Goal: Information Seeking & Learning: Learn about a topic

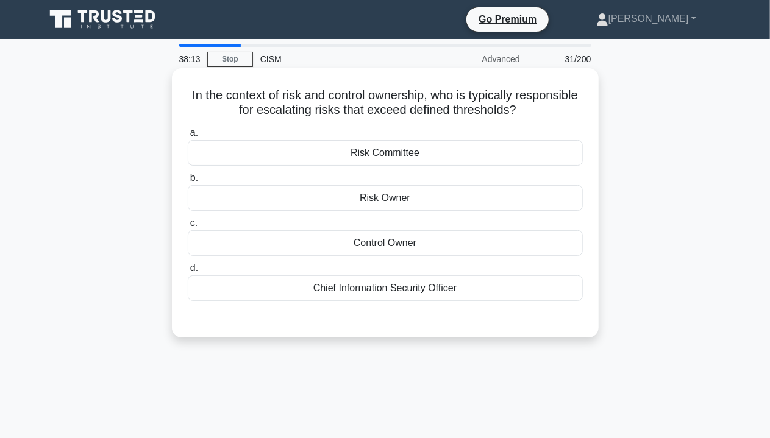
click at [413, 200] on div "Risk Owner" at bounding box center [385, 198] width 395 height 26
click at [188, 182] on input "b. Risk Owner" at bounding box center [188, 178] width 0 height 8
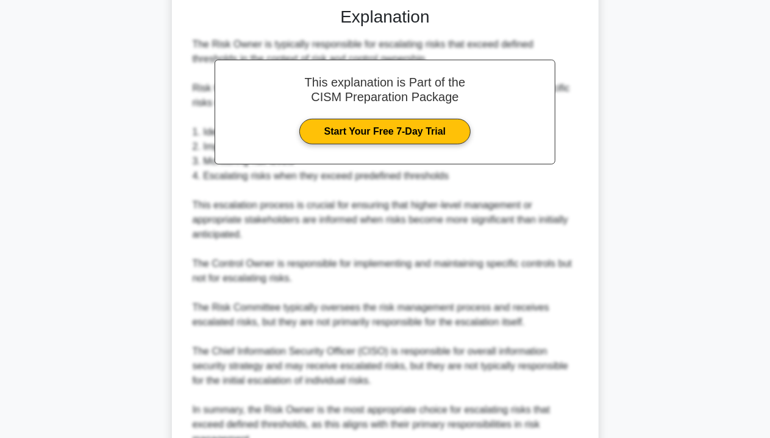
scroll to position [429, 0]
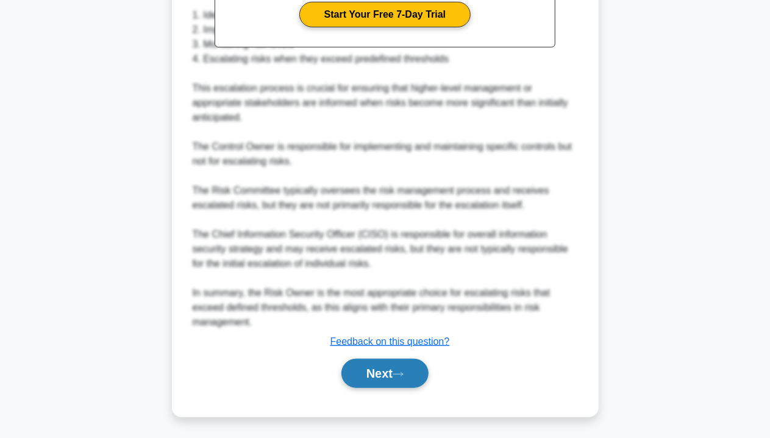
click at [396, 368] on button "Next" at bounding box center [384, 373] width 87 height 29
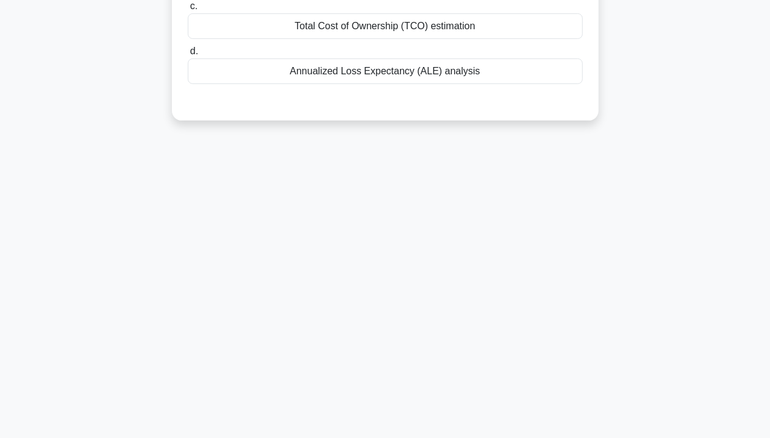
click at [769, 59] on main "38:03 Stop CISM Advanced 32/200 Which approach is most effective for quantifyin…" at bounding box center [385, 128] width 770 height 619
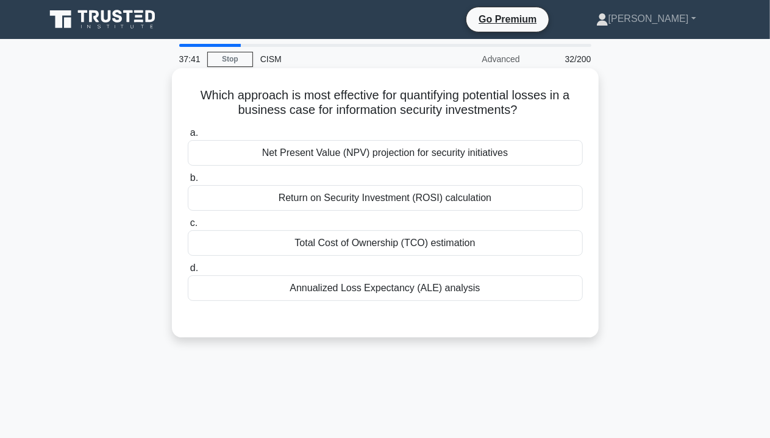
click at [423, 286] on div "Annualized Loss Expectancy (ALE) analysis" at bounding box center [385, 289] width 395 height 26
click at [188, 273] on input "d. Annualized Loss Expectancy (ALE) analysis" at bounding box center [188, 269] width 0 height 8
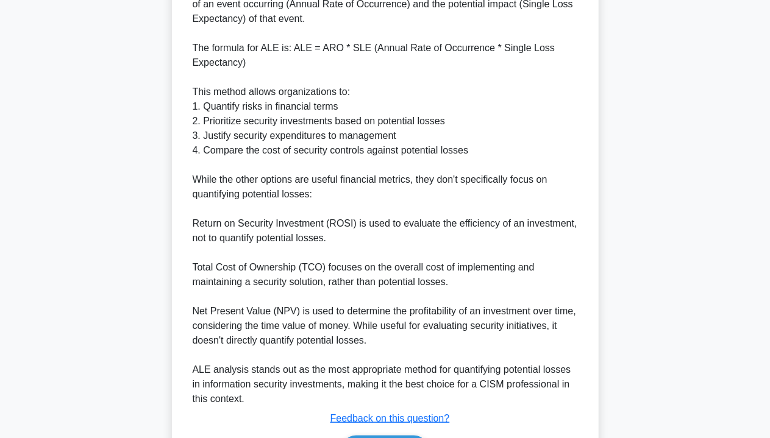
scroll to position [502, 0]
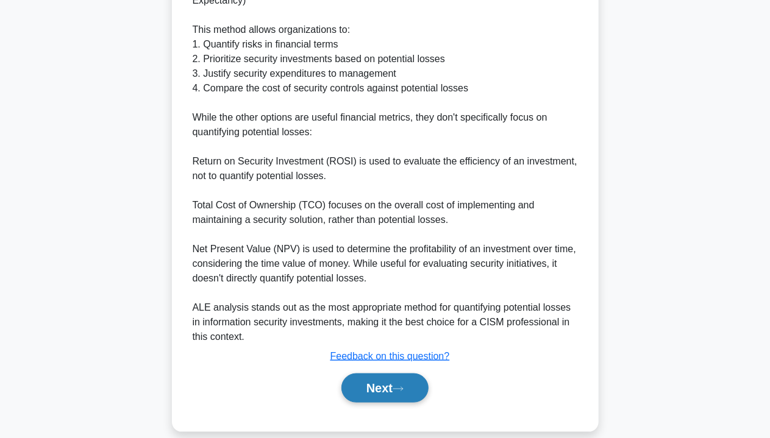
click at [401, 381] on button "Next" at bounding box center [384, 388] width 87 height 29
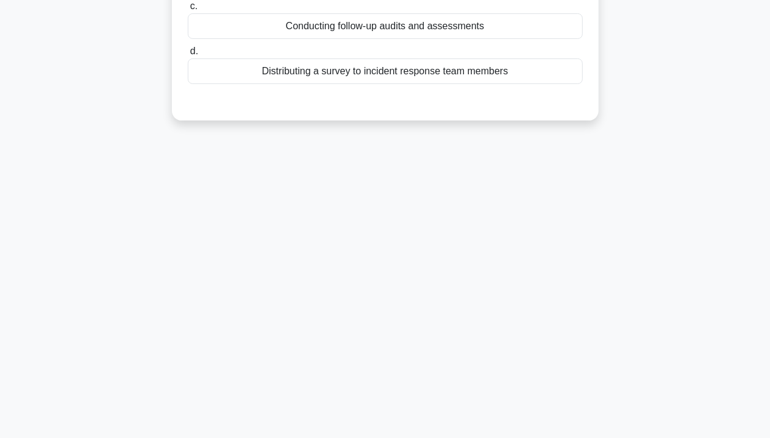
scroll to position [0, 0]
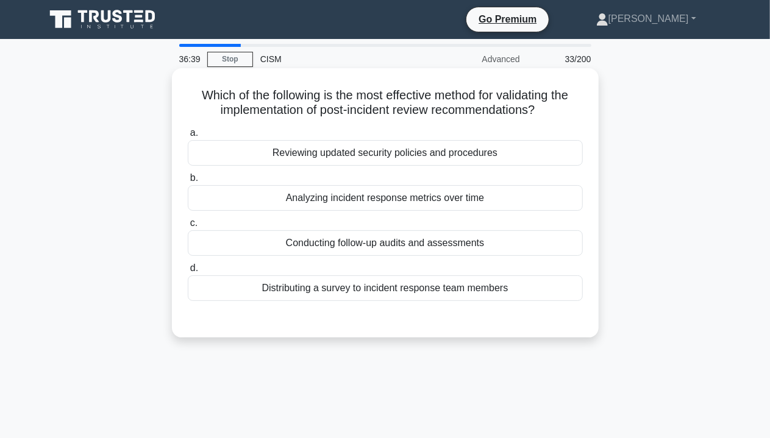
click at [426, 247] on div "Conducting follow-up audits and assessments" at bounding box center [385, 243] width 395 height 26
click at [188, 227] on input "c. Conducting follow-up audits and assessments" at bounding box center [188, 223] width 0 height 8
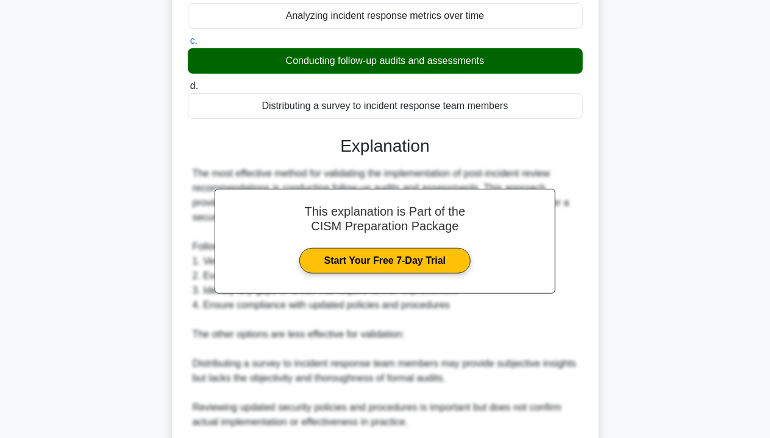
scroll to position [385, 0]
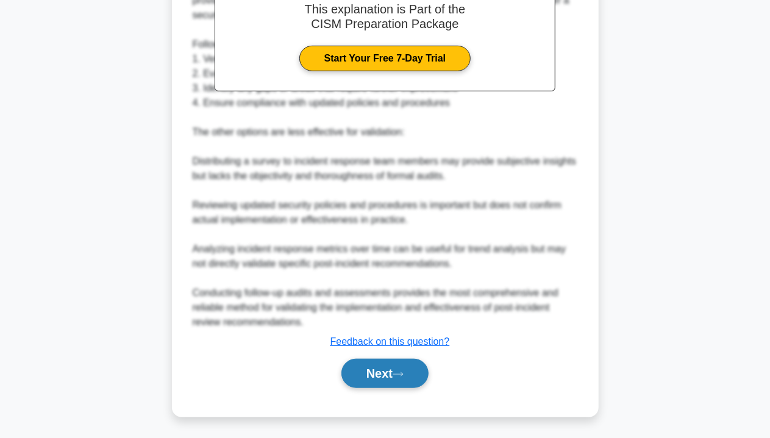
click at [368, 375] on button "Next" at bounding box center [384, 373] width 87 height 29
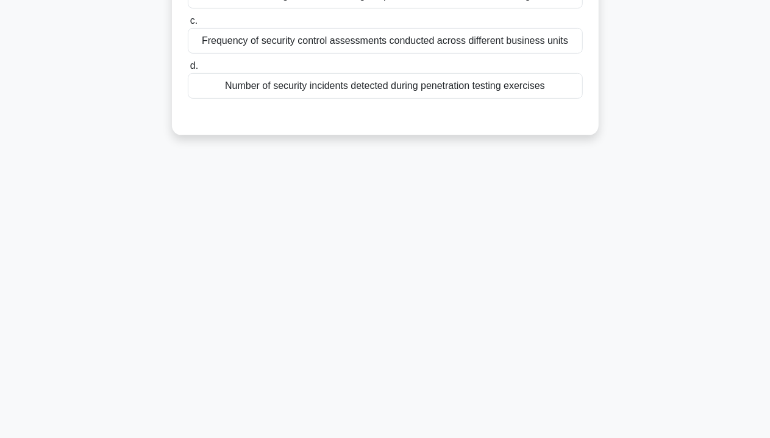
scroll to position [0, 0]
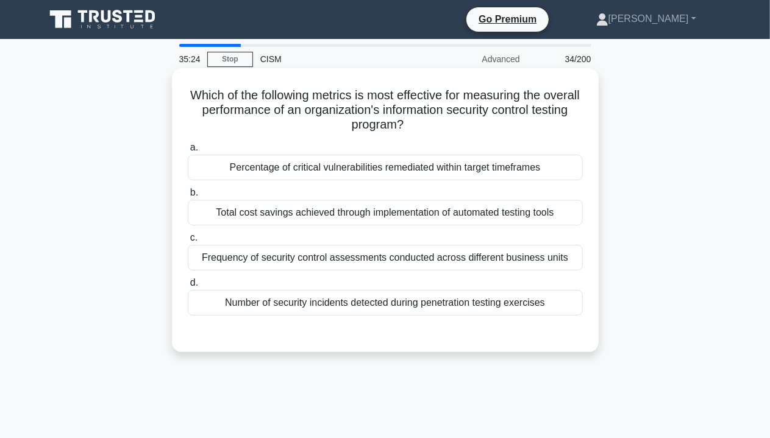
click at [419, 213] on div "Total cost savings achieved through implementation of automated testing tools" at bounding box center [385, 213] width 395 height 26
click at [188, 197] on input "b. Total cost savings achieved through implementation of automated testing tools" at bounding box center [188, 193] width 0 height 8
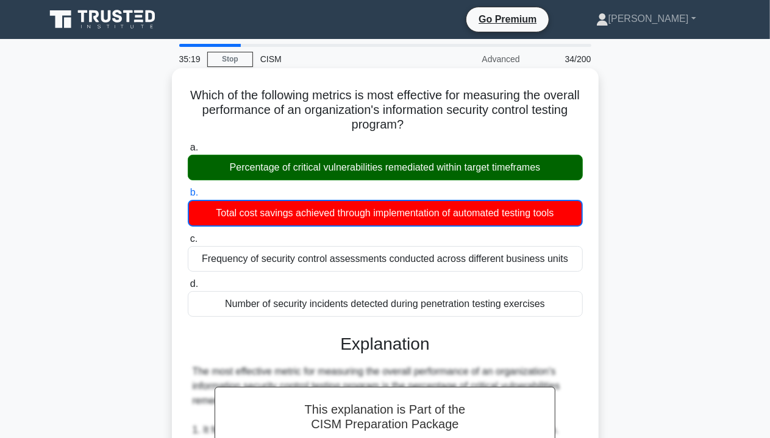
click at [380, 173] on div "Percentage of critical vulnerabilities remediated within target timeframes" at bounding box center [385, 168] width 395 height 26
click at [188, 152] on input "a. Percentage of critical vulnerabilities remediated within target timeframes" at bounding box center [188, 148] width 0 height 8
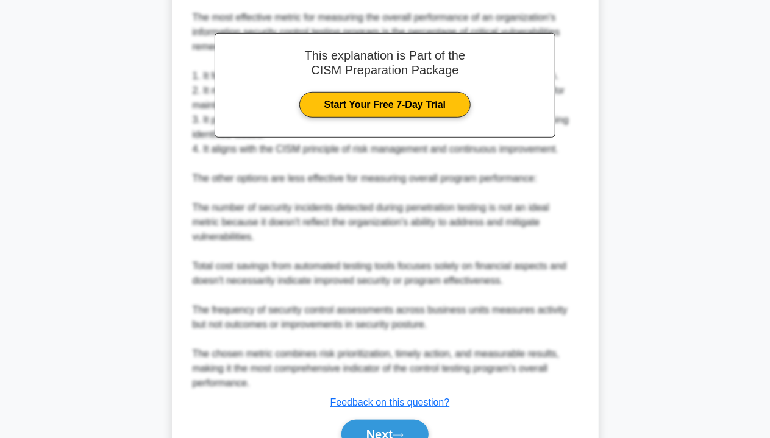
scroll to position [414, 0]
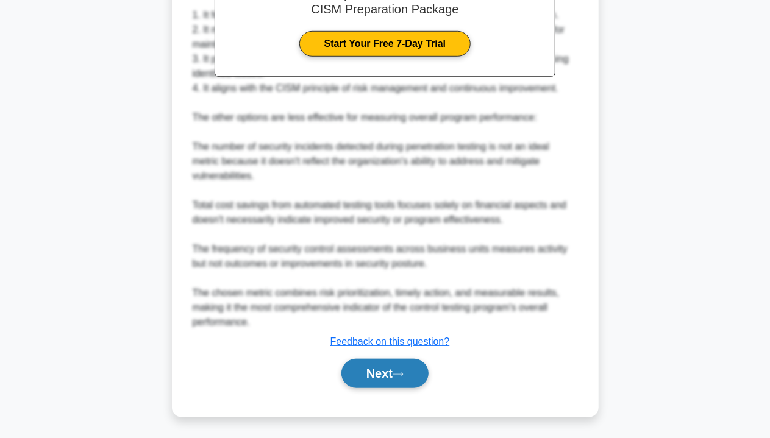
click at [408, 377] on button "Next" at bounding box center [384, 373] width 87 height 29
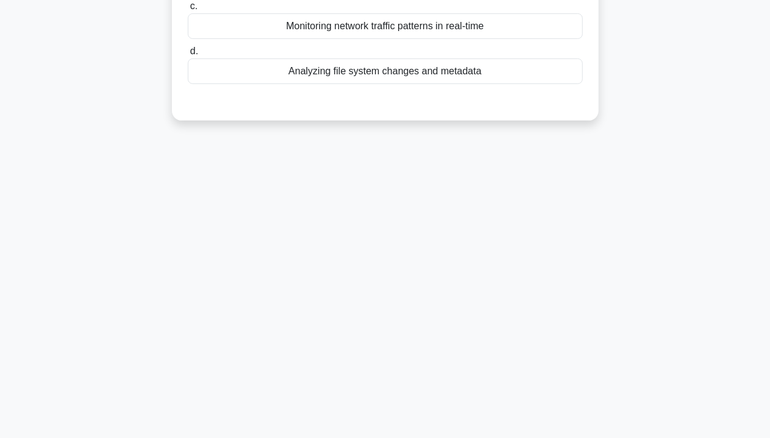
scroll to position [0, 0]
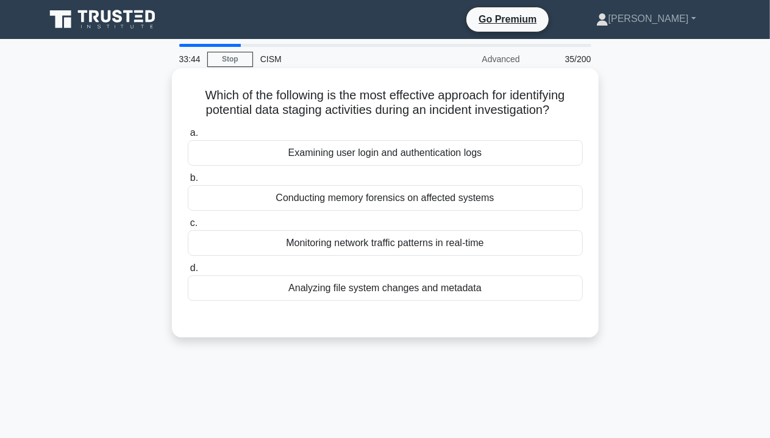
click at [472, 293] on div "Analyzing file system changes and metadata" at bounding box center [385, 289] width 395 height 26
click at [188, 273] on input "d. Analyzing file system changes and metadata" at bounding box center [188, 269] width 0 height 8
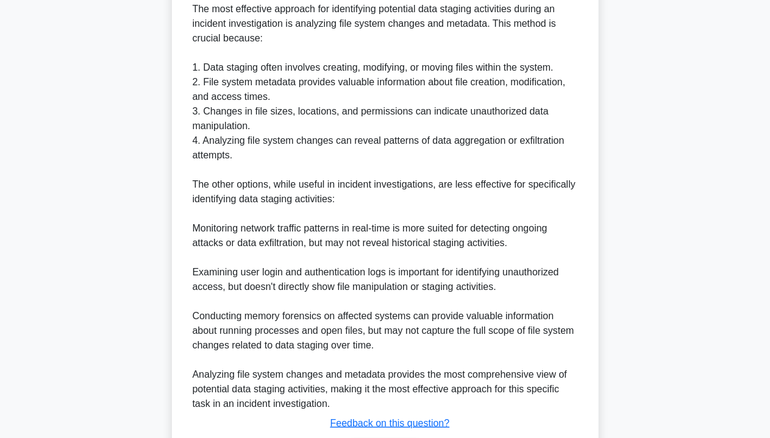
scroll to position [429, 0]
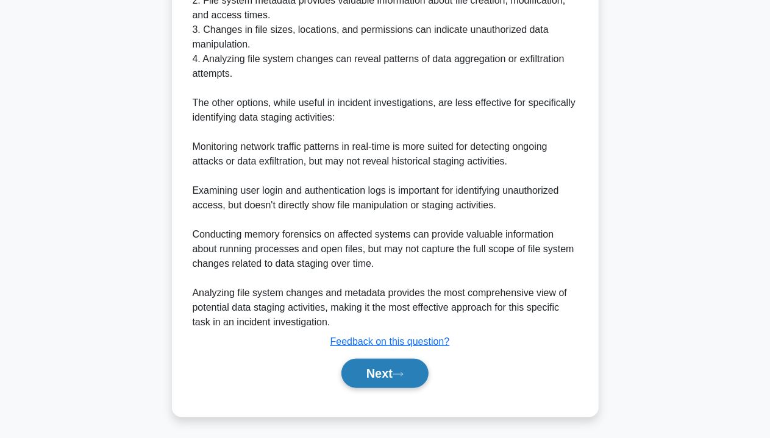
click at [401, 369] on button "Next" at bounding box center [384, 373] width 87 height 29
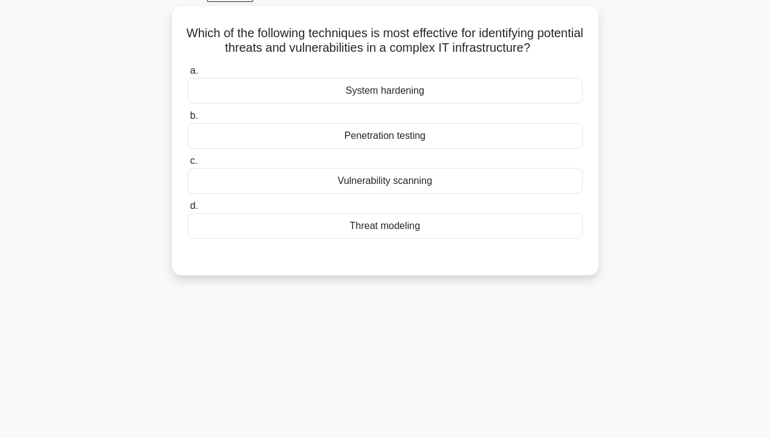
scroll to position [5, 0]
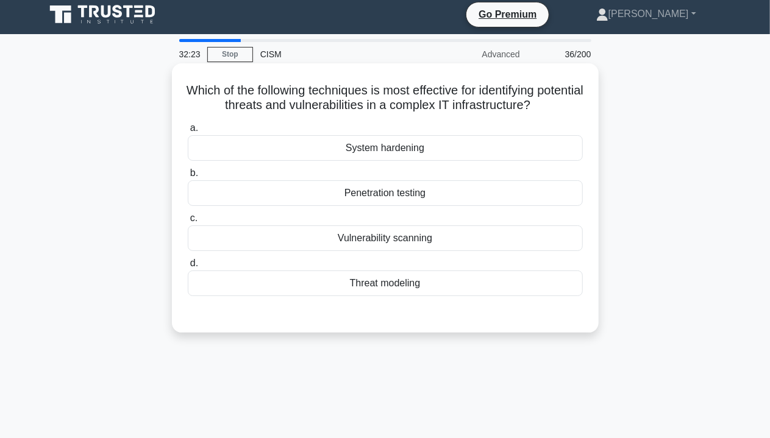
click at [466, 196] on div "Penetration testing" at bounding box center [385, 193] width 395 height 26
click at [188, 177] on input "b. Penetration testing" at bounding box center [188, 173] width 0 height 8
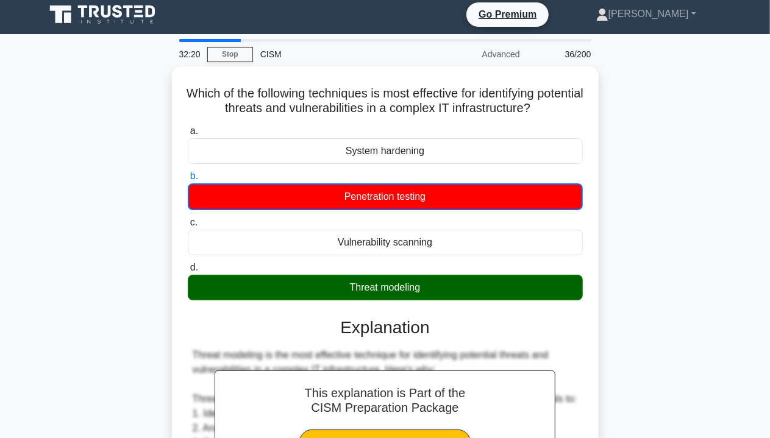
click at [631, 279] on div "Which of the following techniques is most effective for identifying potential t…" at bounding box center [385, 426] width 695 height 720
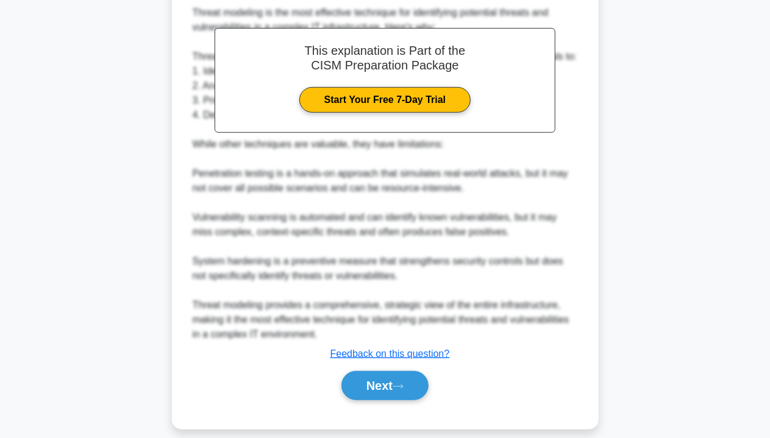
scroll to position [357, 0]
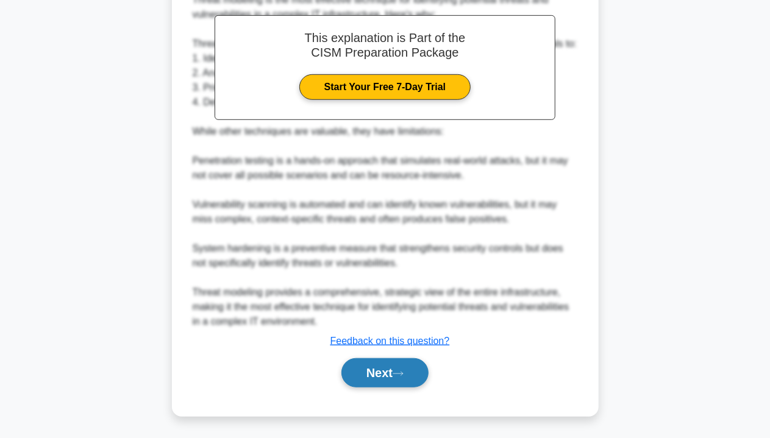
click at [396, 377] on button "Next" at bounding box center [384, 372] width 87 height 29
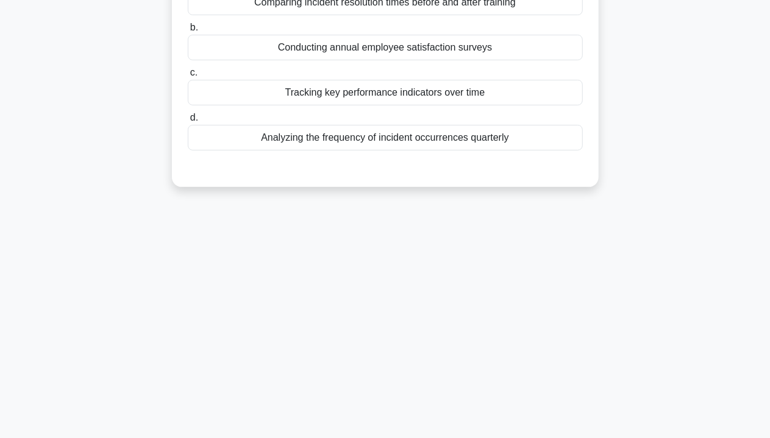
scroll to position [0, 0]
